Goal: Task Accomplishment & Management: Use online tool/utility

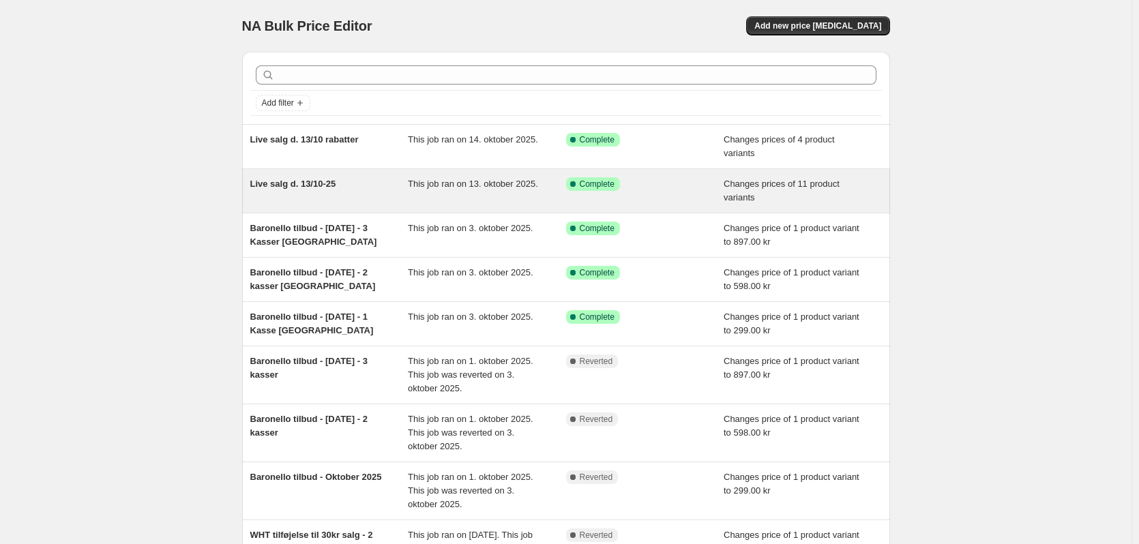
click at [301, 189] on span "Live salg d. 13/10-25" at bounding box center [293, 184] width 86 height 10
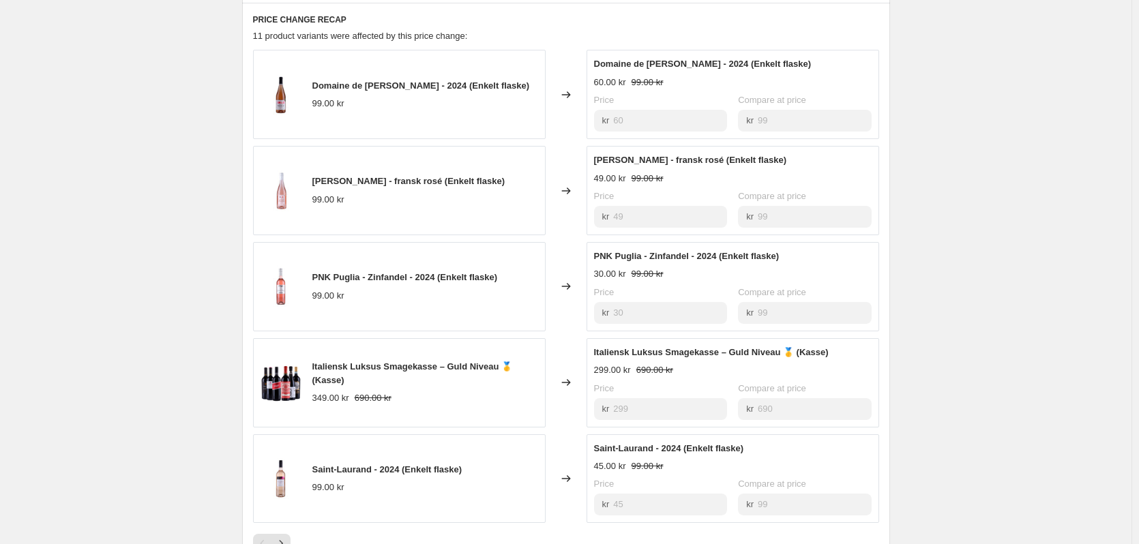
scroll to position [614, 0]
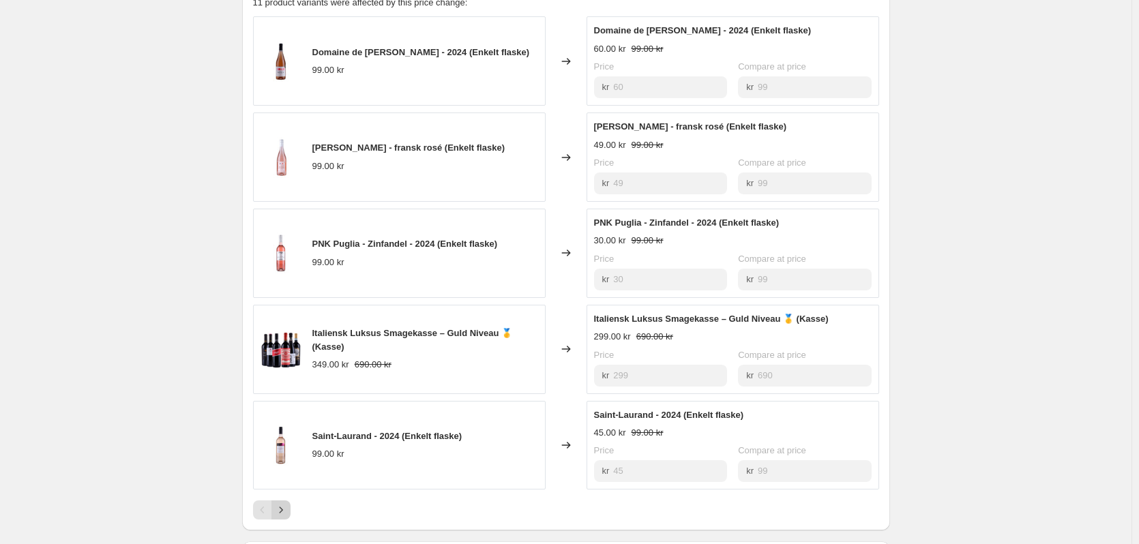
click at [287, 509] on icon "Next" at bounding box center [281, 510] width 14 height 14
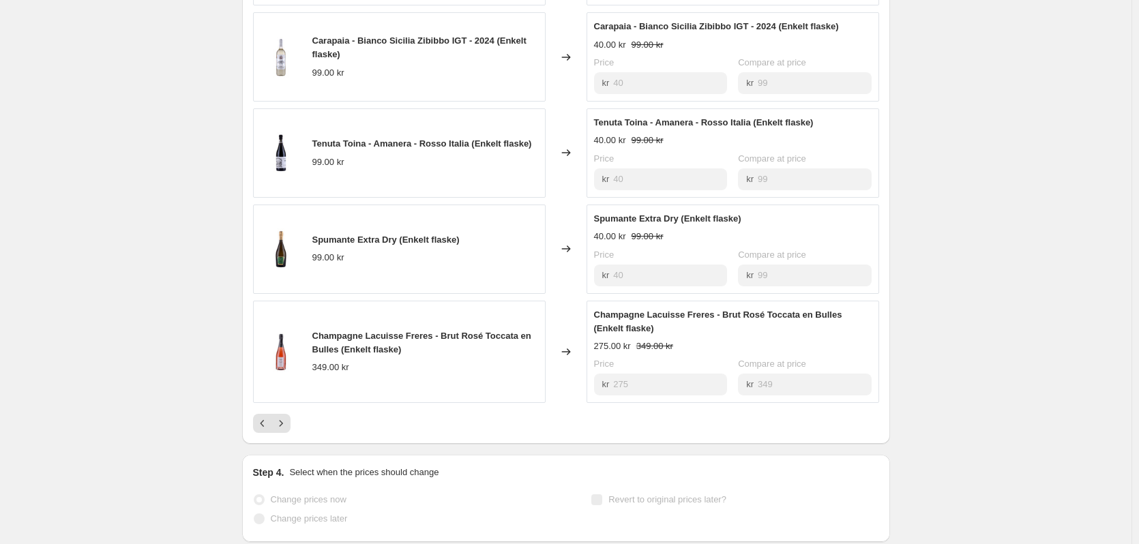
scroll to position [750, 0]
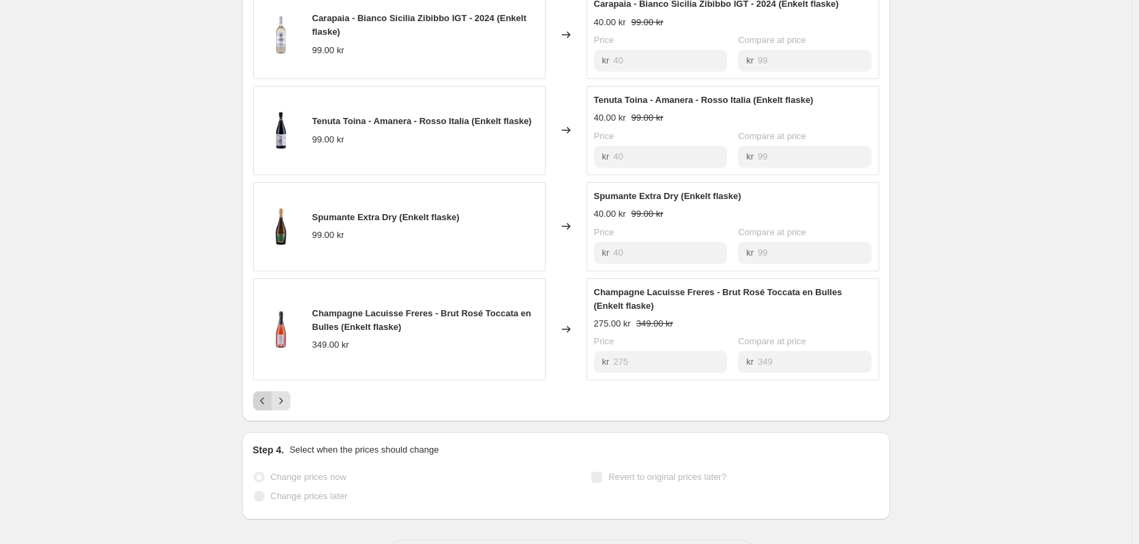
click at [264, 404] on icon "Previous" at bounding box center [263, 401] width 14 height 14
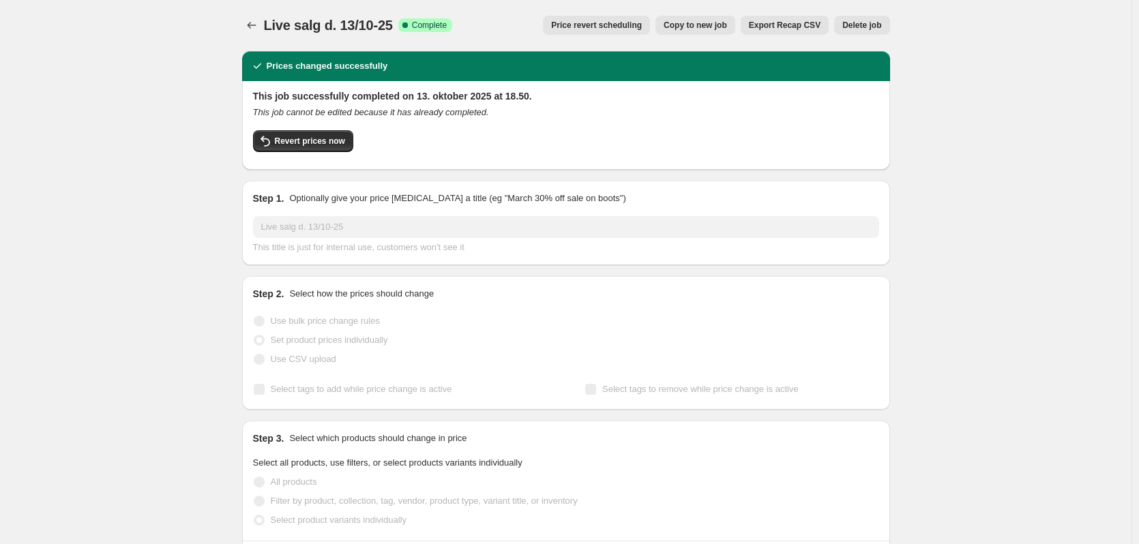
scroll to position [0, 0]
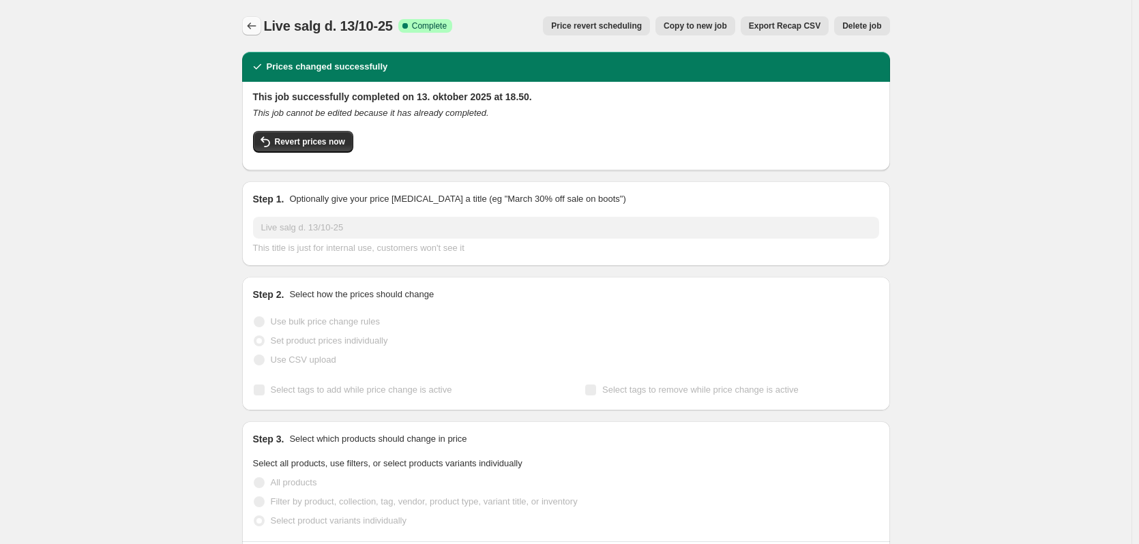
click at [256, 33] on button "Price change jobs" at bounding box center [251, 25] width 19 height 19
